Goal: Transaction & Acquisition: Purchase product/service

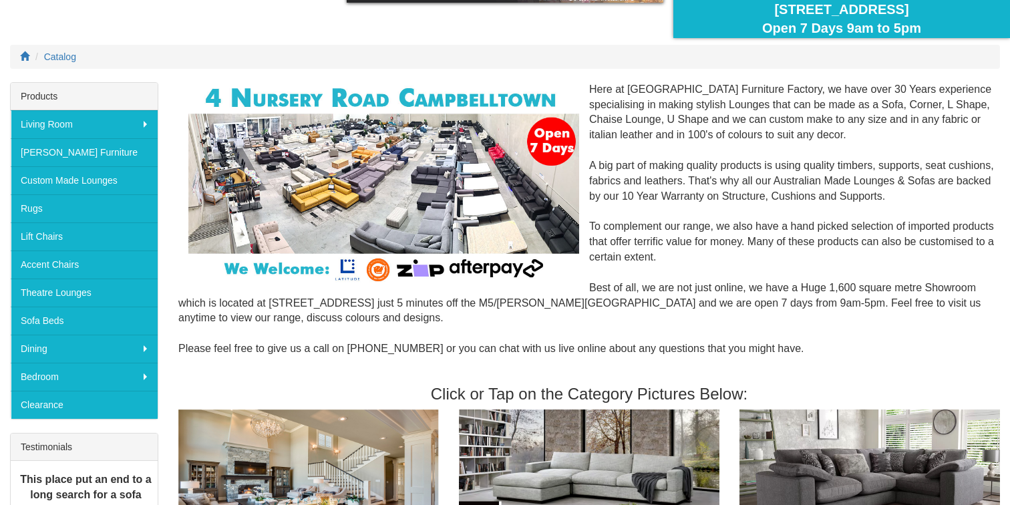
scroll to position [134, 0]
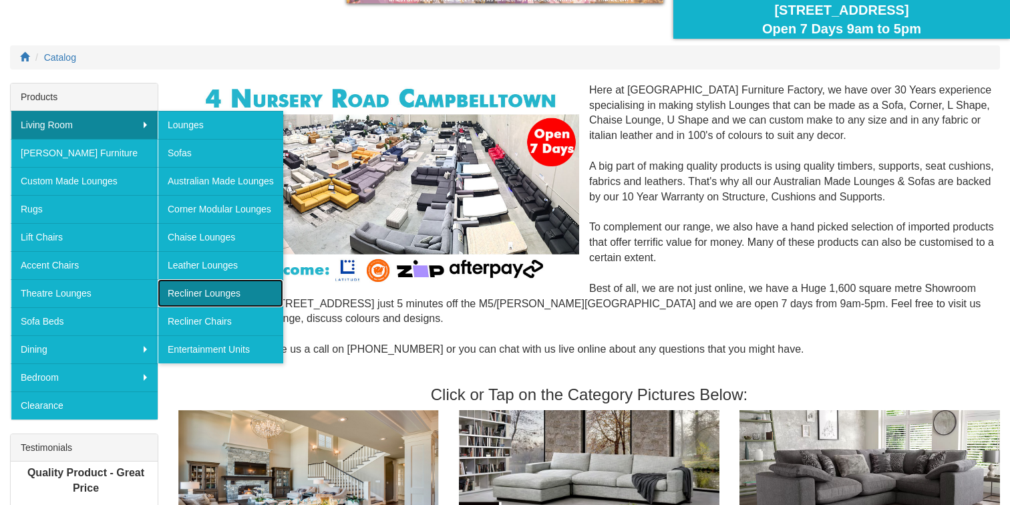
click at [236, 291] on link "Recliner Lounges" at bounding box center [221, 293] width 126 height 28
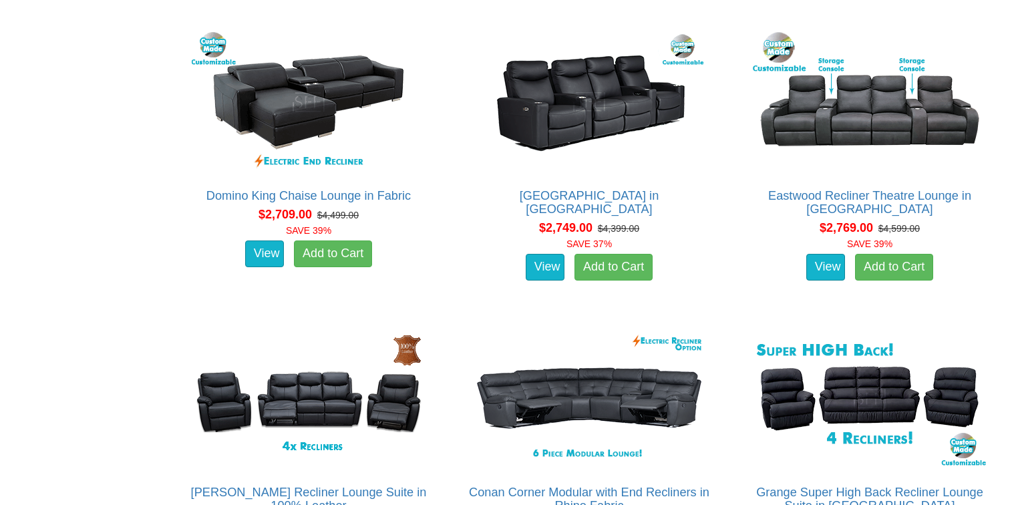
scroll to position [2016, 0]
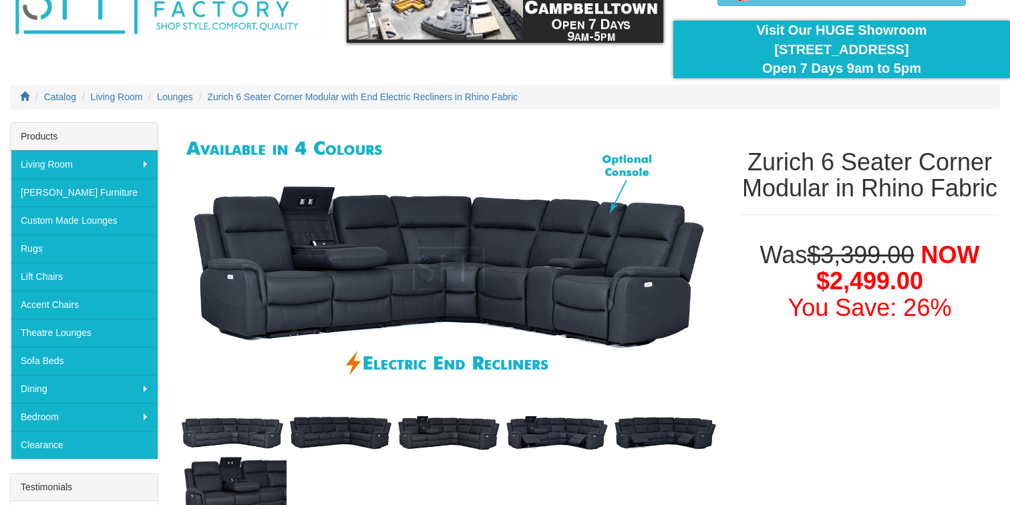
scroll to position [96, 0]
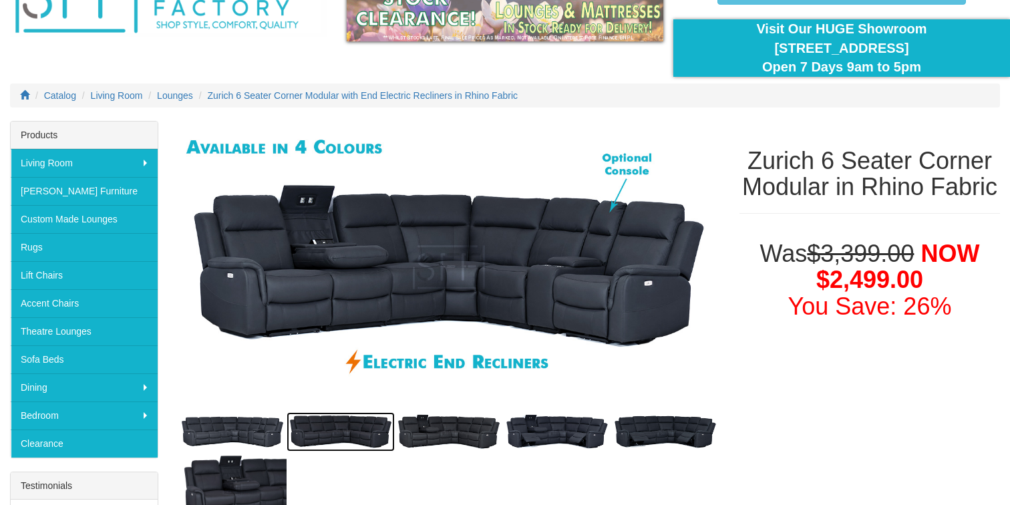
click at [322, 428] on img at bounding box center [341, 431] width 108 height 39
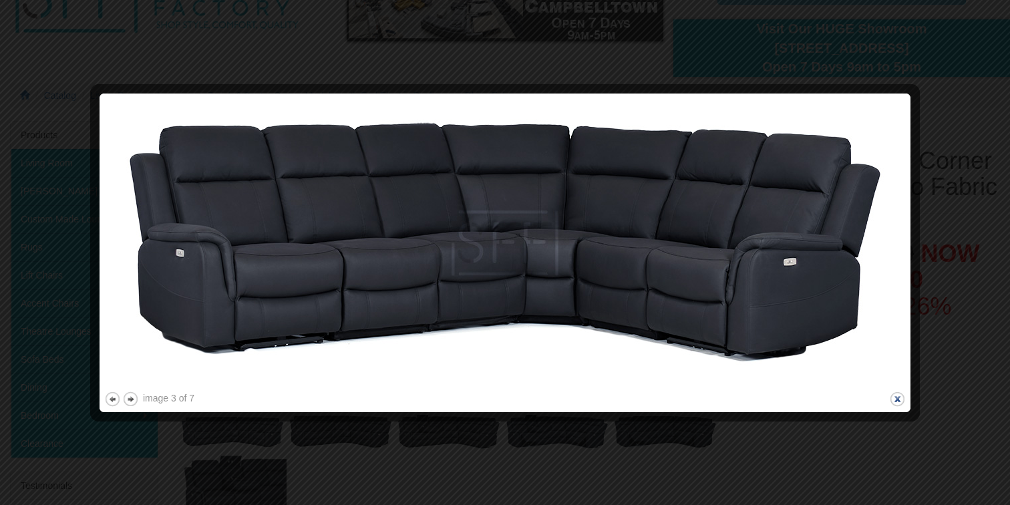
click at [898, 402] on button "close" at bounding box center [897, 399] width 17 height 17
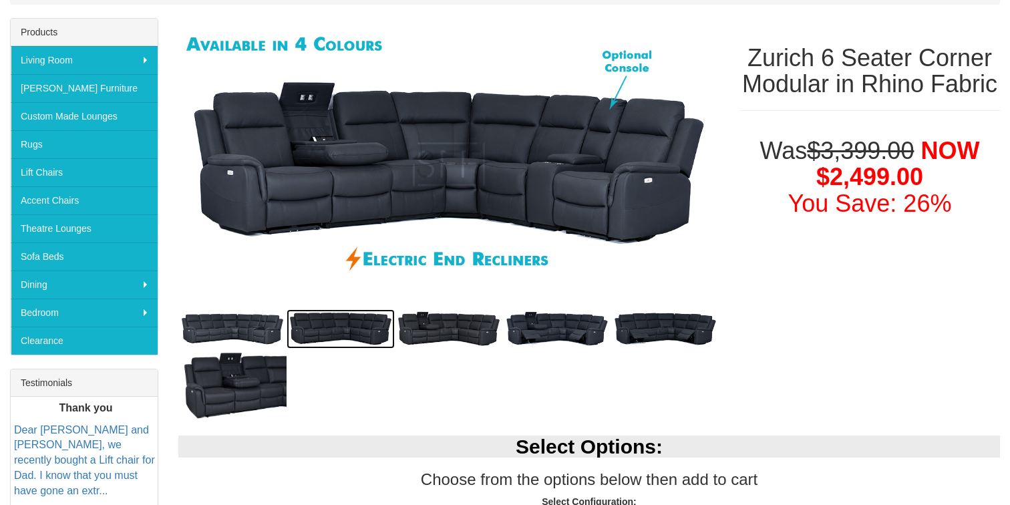
scroll to position [212, 0]
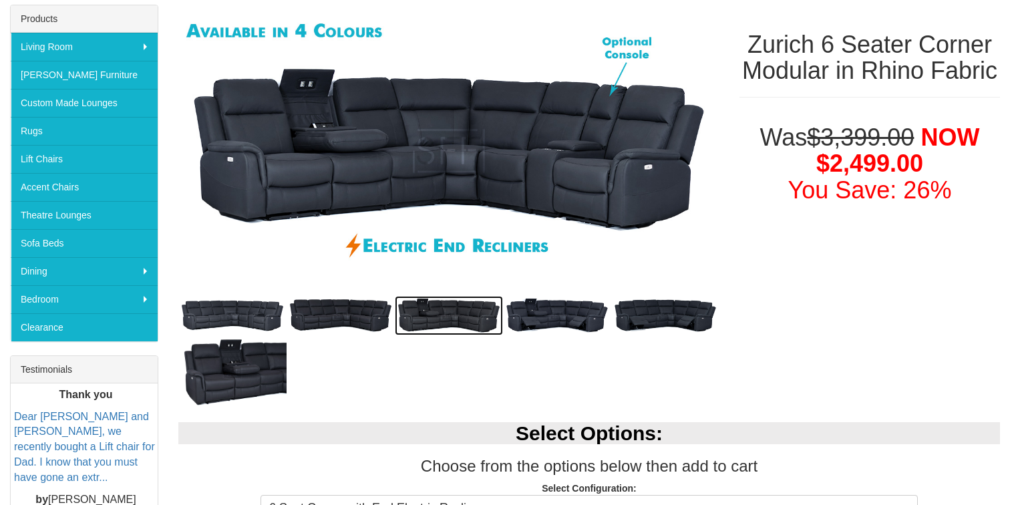
click at [443, 311] on img at bounding box center [449, 315] width 108 height 39
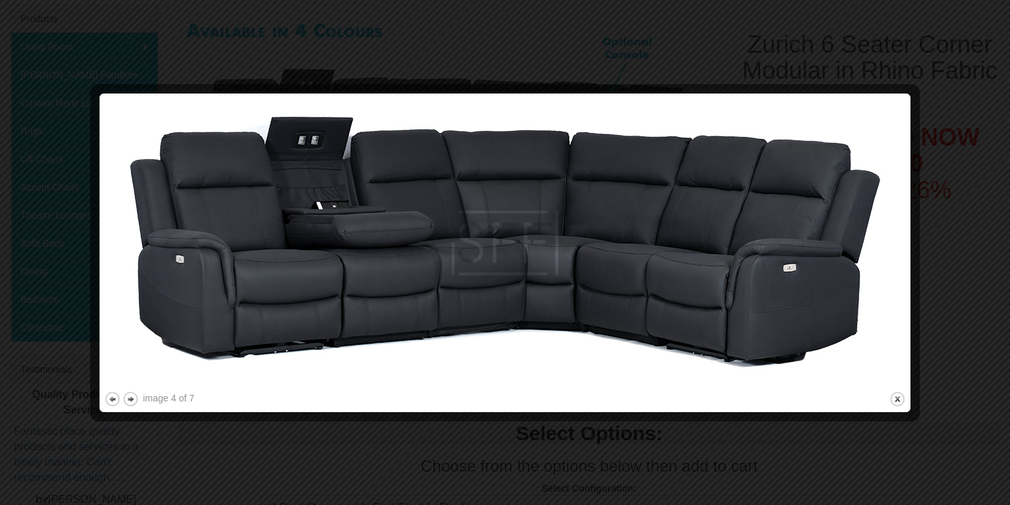
click at [970, 263] on div at bounding box center [505, 252] width 1010 height 505
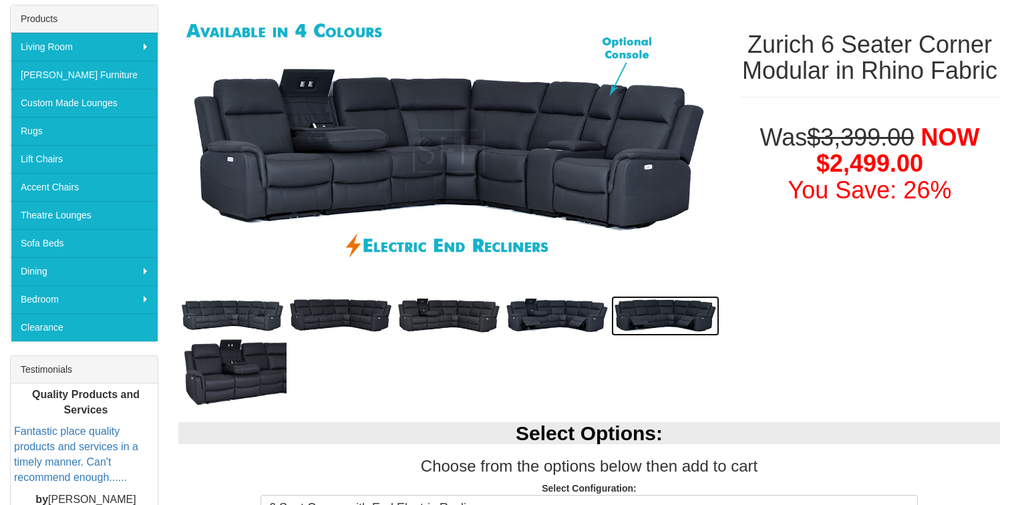
click at [679, 317] on img at bounding box center [665, 316] width 108 height 40
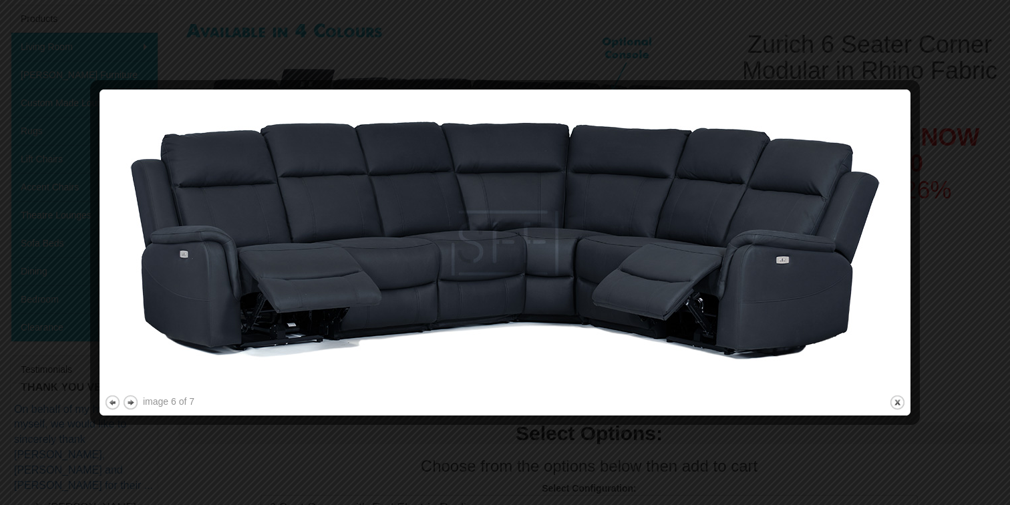
drag, startPoint x: 974, startPoint y: 301, endPoint x: 932, endPoint y: 315, distance: 44.4
click at [974, 301] on div at bounding box center [505, 252] width 1010 height 505
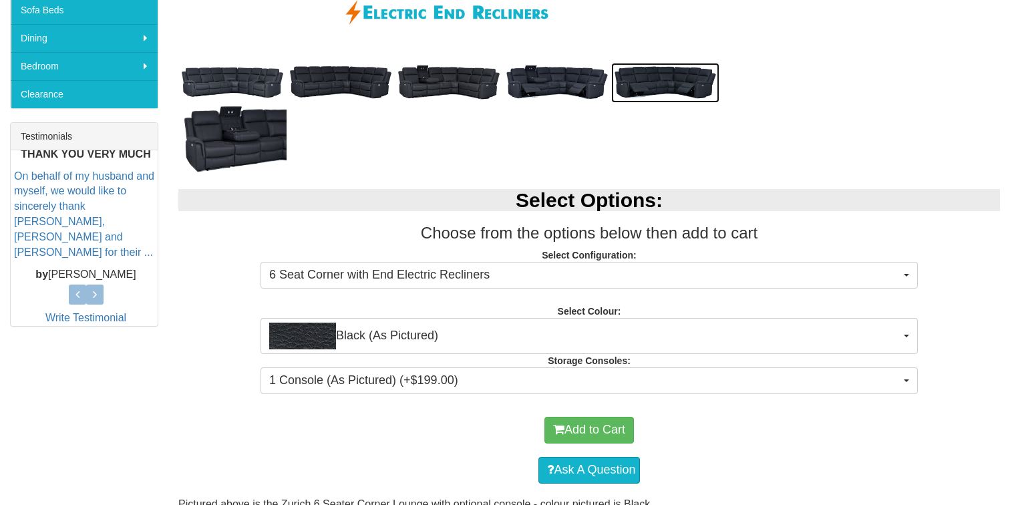
scroll to position [446, 0]
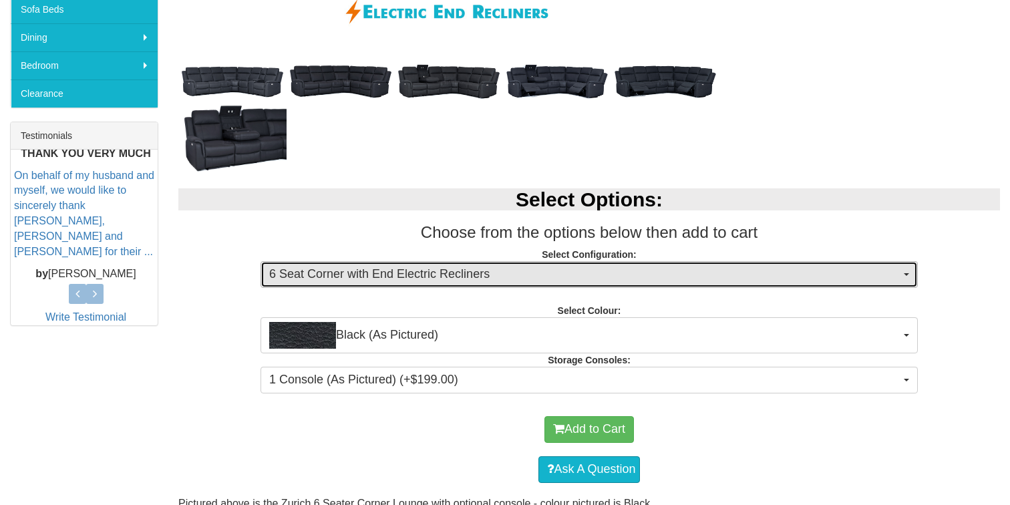
click at [766, 281] on span "6 Seat Corner with End Electric Recliners" at bounding box center [584, 274] width 631 height 17
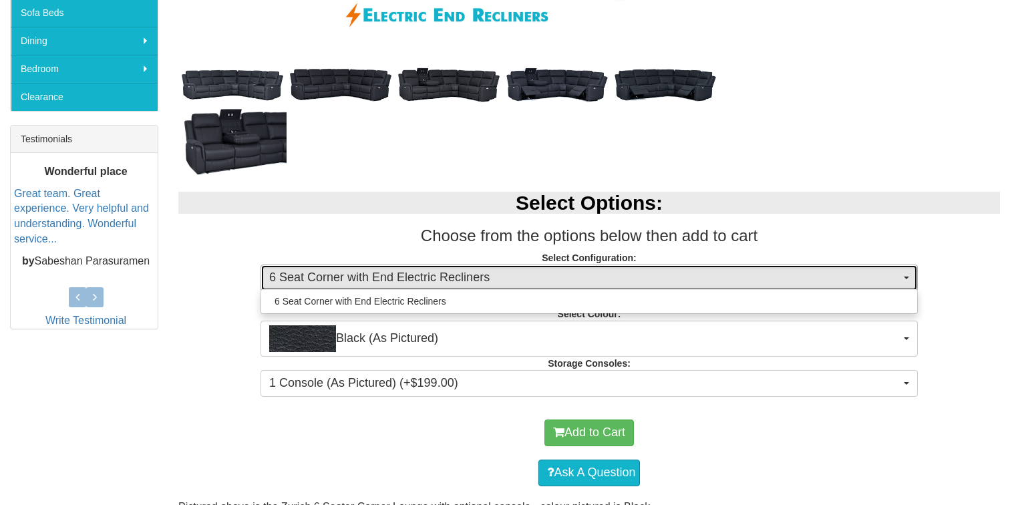
click at [766, 281] on span "6 Seat Corner with End Electric Recliners" at bounding box center [584, 277] width 631 height 17
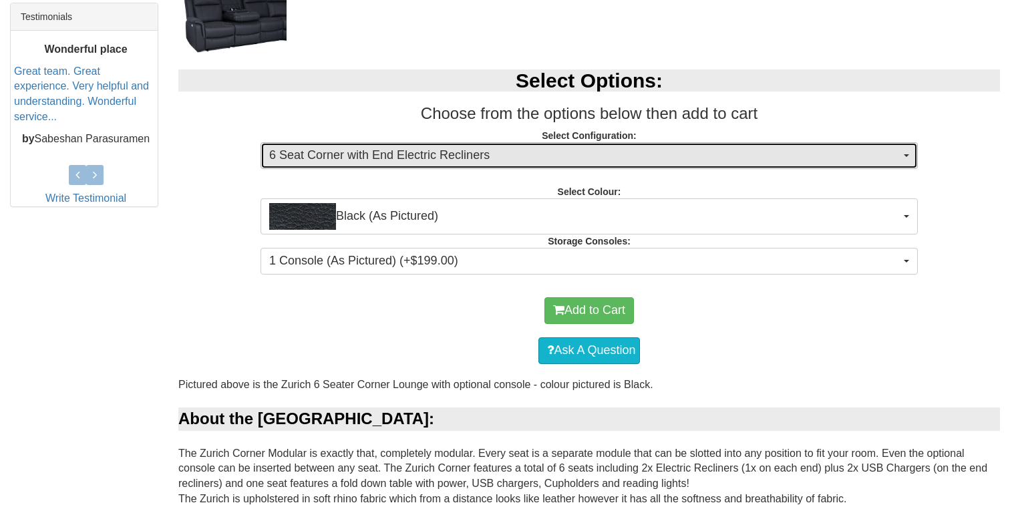
scroll to position [565, 0]
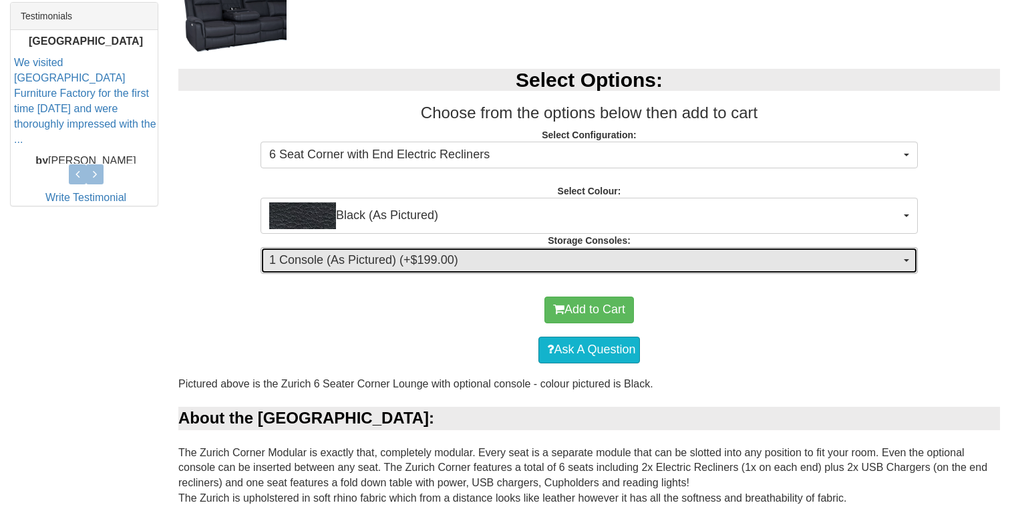
click at [773, 253] on span "1 Console (As Pictured) (+$199.00)" at bounding box center [584, 260] width 631 height 17
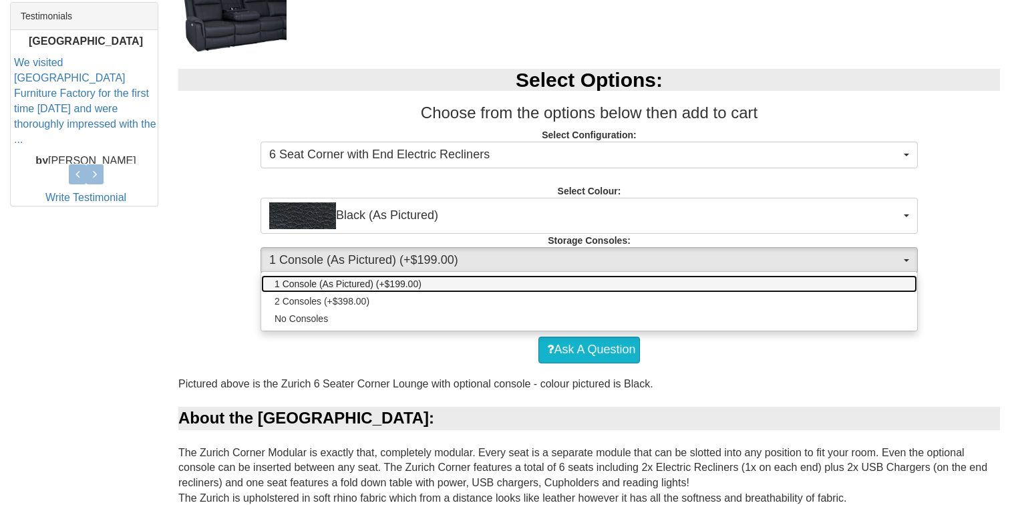
scroll to position [567, 0]
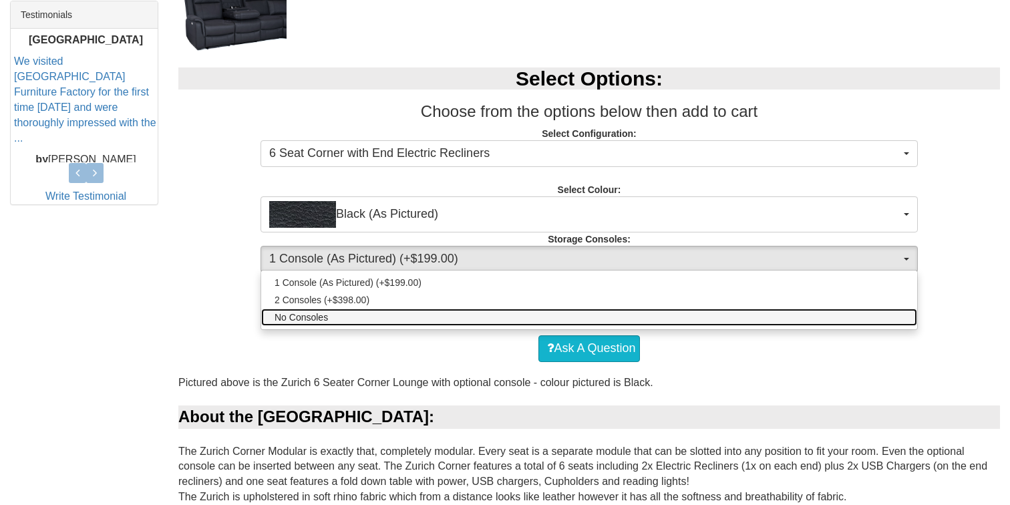
click at [714, 320] on link "No Consoles" at bounding box center [589, 317] width 656 height 17
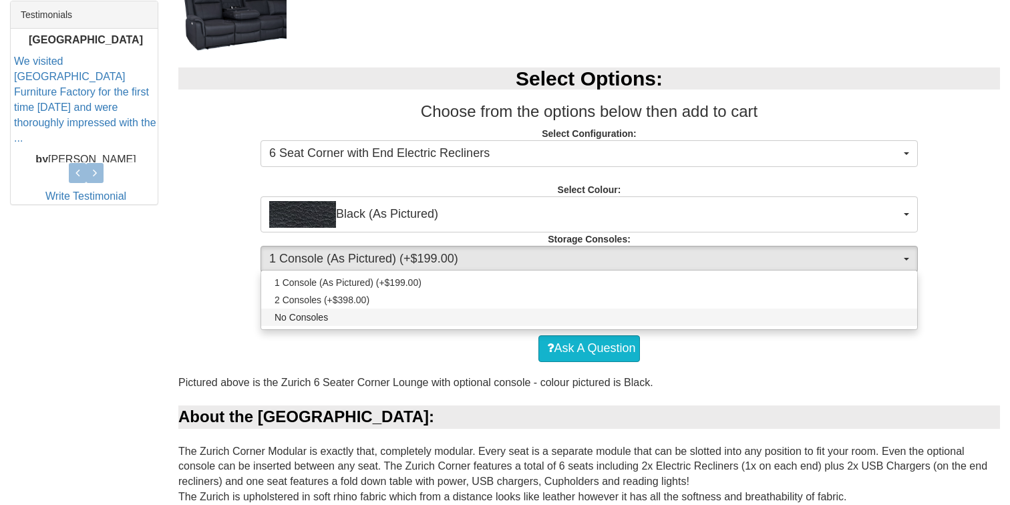
select select "1474"
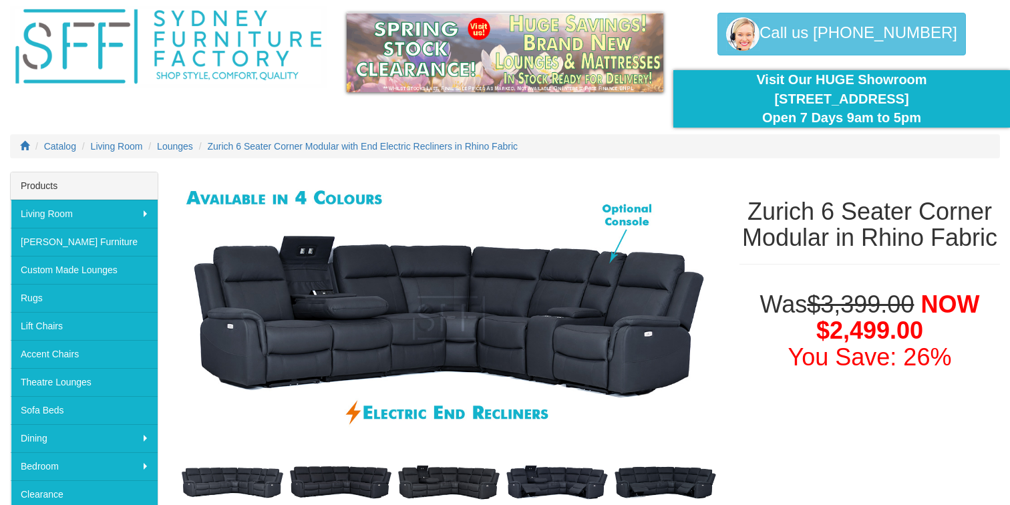
scroll to position [51, 0]
